Goal: Find specific page/section

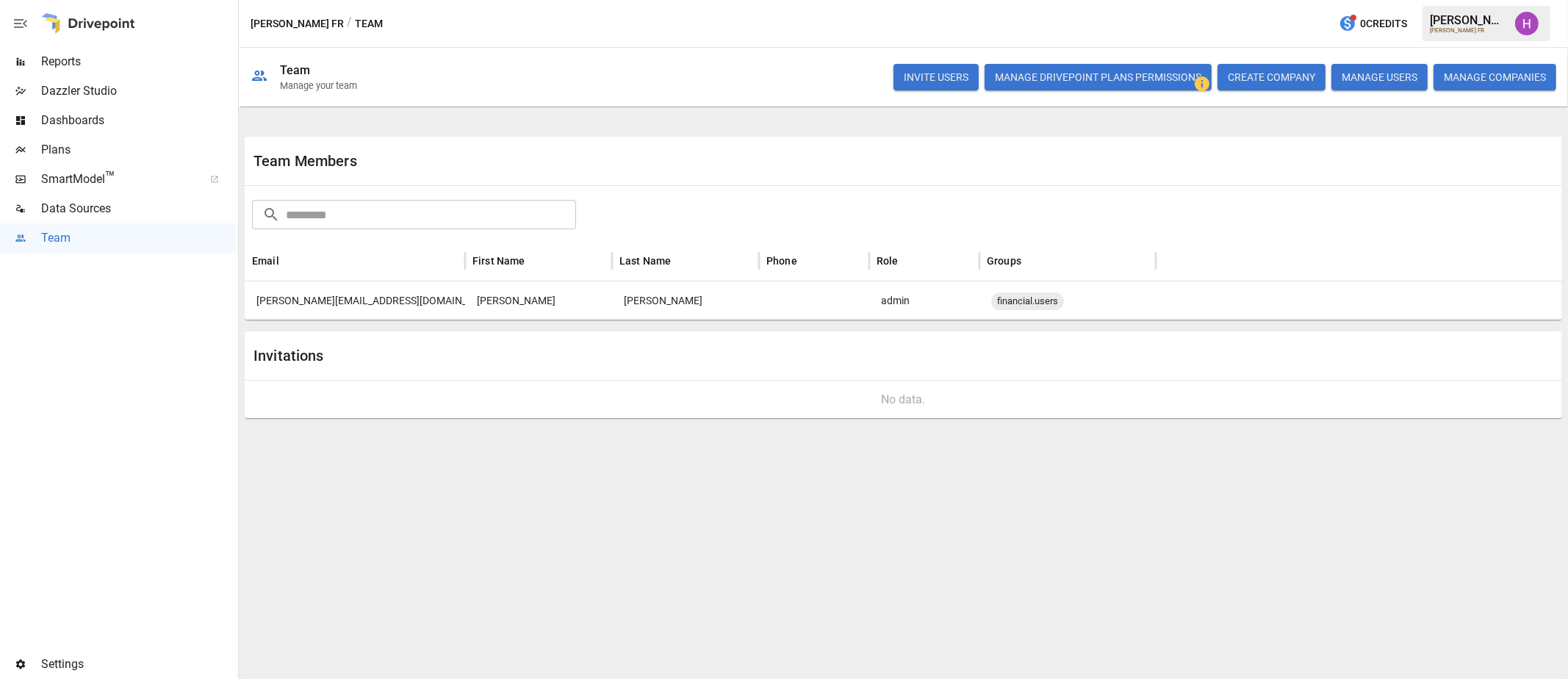
click at [163, 355] on div at bounding box center [117, 451] width 235 height 397
click at [68, 53] on span "Reports" at bounding box center [138, 61] width 194 height 17
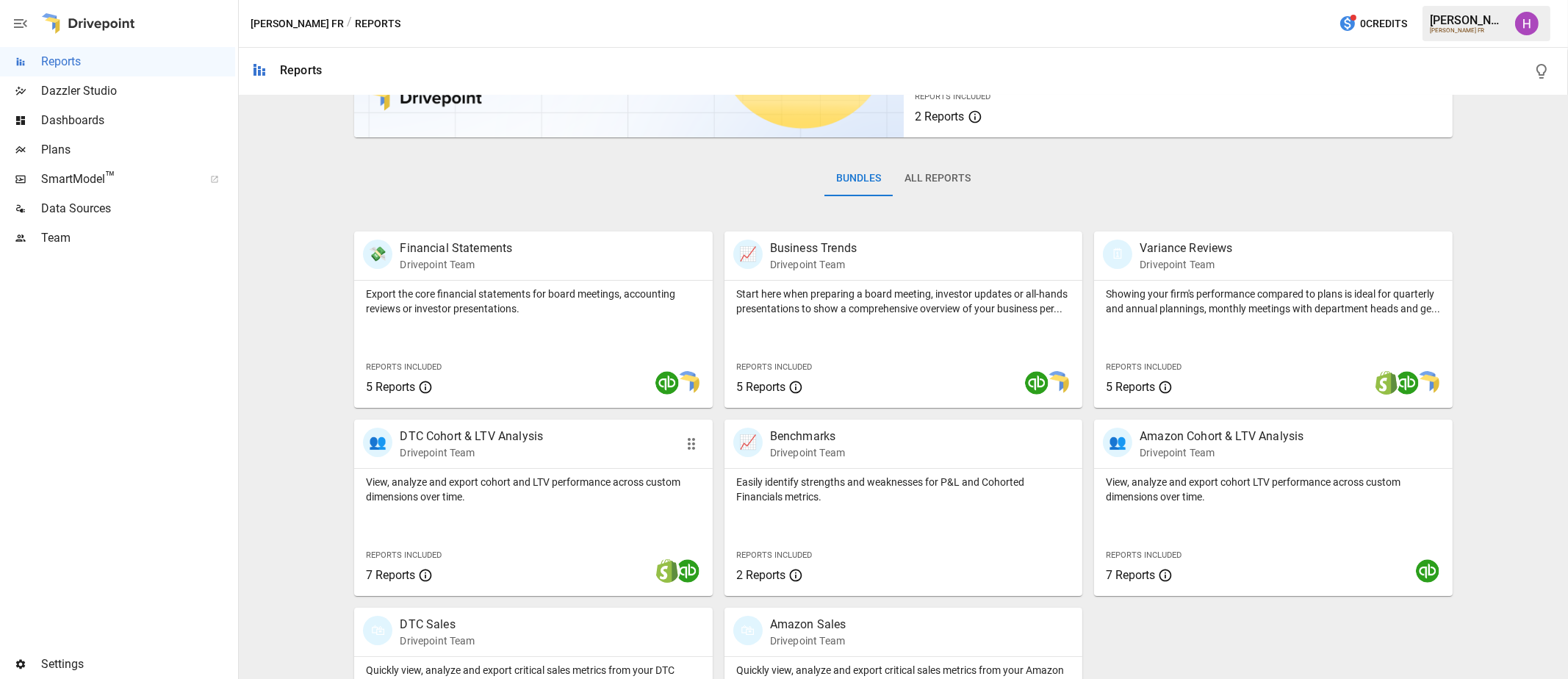
scroll to position [272, 0]
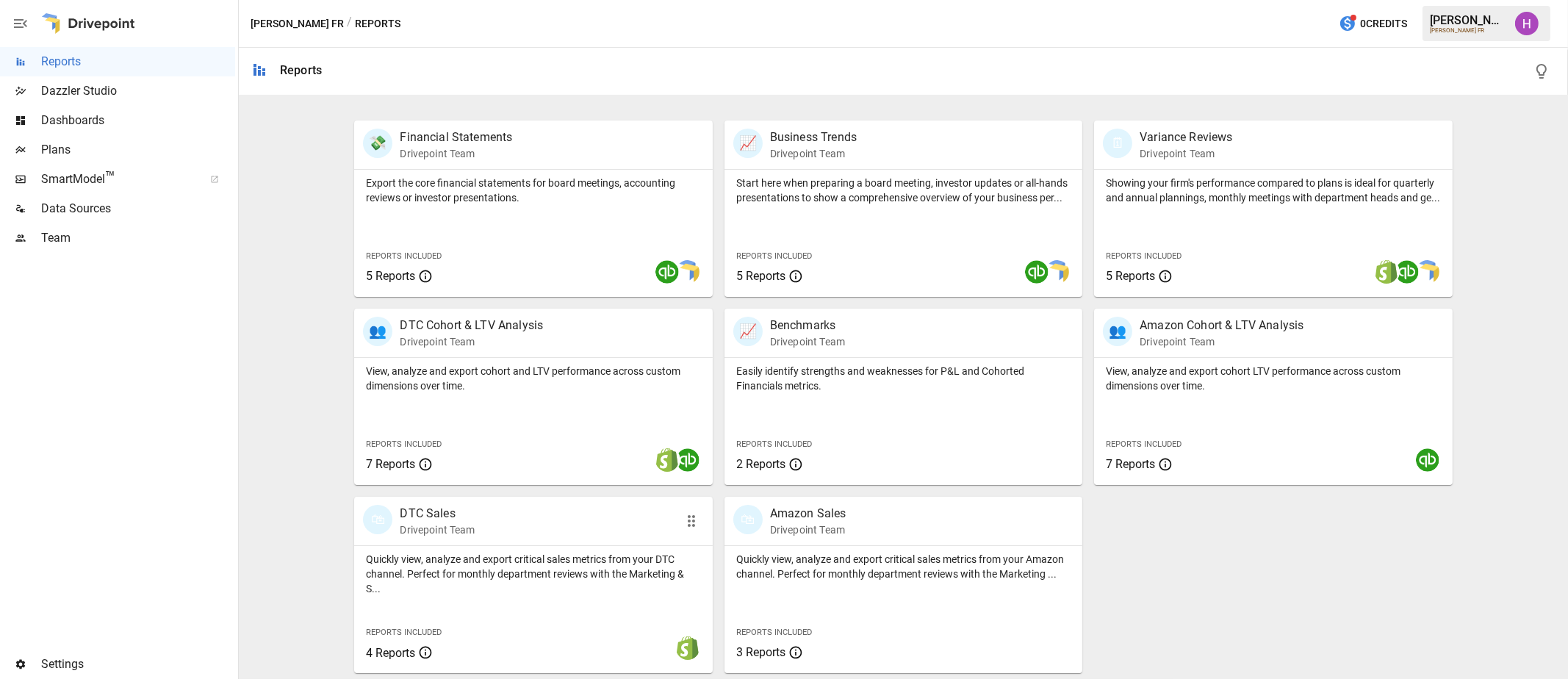
click at [503, 542] on div "🛍 DTC Sales Drivepoint Team" at bounding box center [532, 520] width 358 height 48
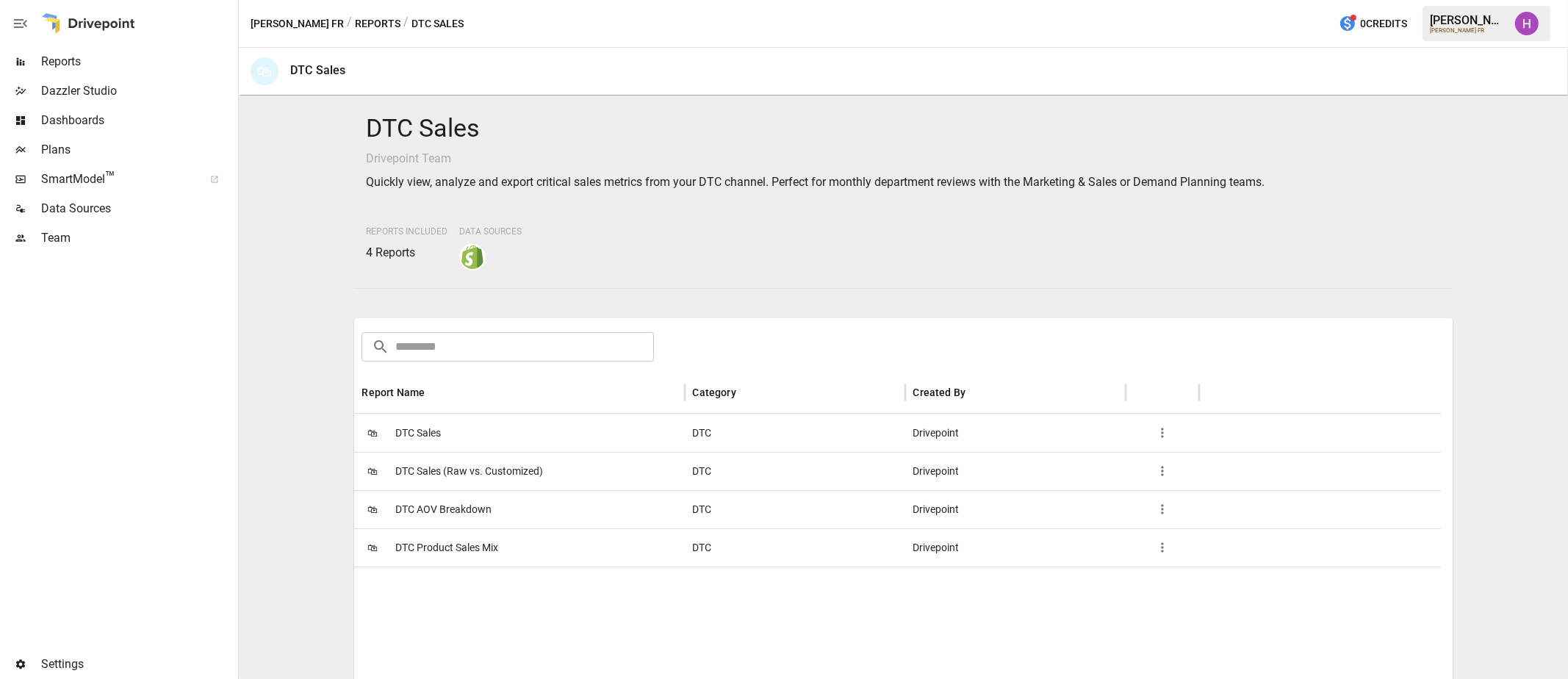
click at [456, 420] on div "🛍 DTC Sales" at bounding box center [519, 432] width 331 height 38
